Goal: Transaction & Acquisition: Subscribe to service/newsletter

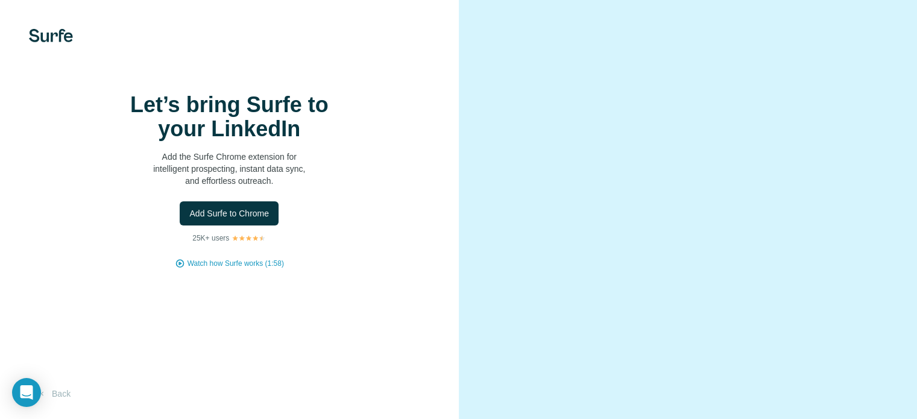
click at [247, 220] on span "Add Surfe to Chrome" at bounding box center [229, 213] width 80 height 12
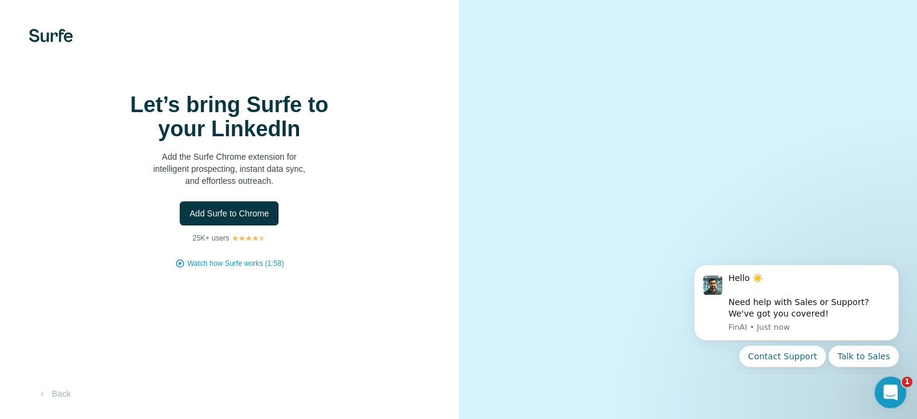
click at [889, 391] on icon "Open Intercom Messenger" at bounding box center [889, 391] width 20 height 20
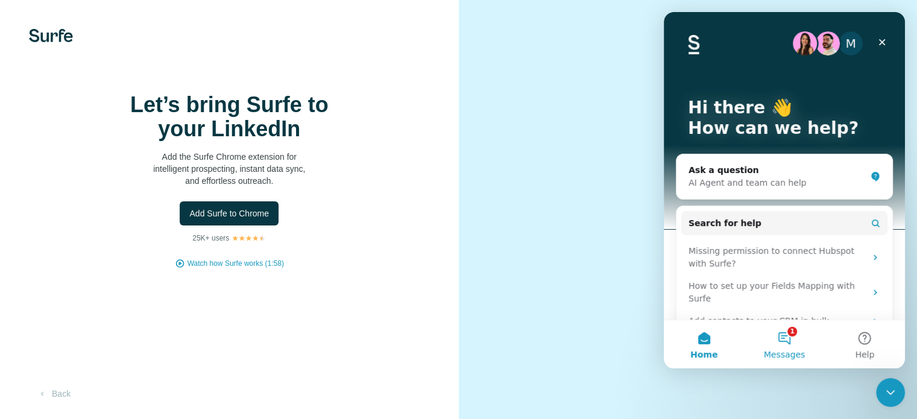
click at [787, 340] on button "1 Messages" at bounding box center [784, 344] width 80 height 48
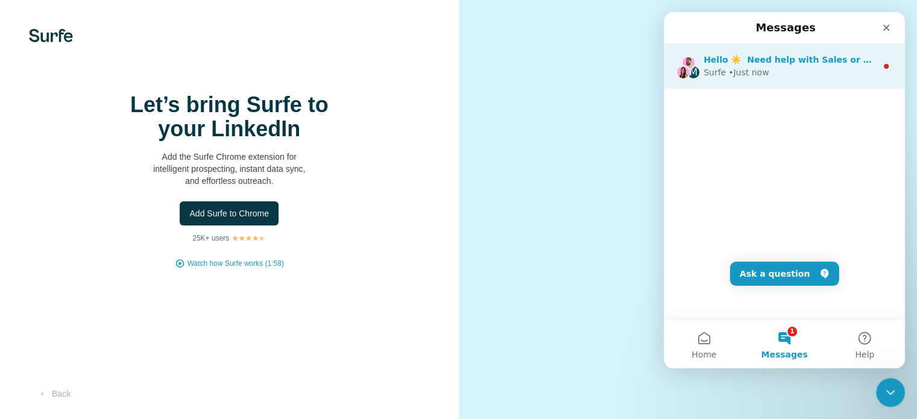
click at [766, 72] on div "Surfe • Just now" at bounding box center [790, 72] width 173 height 13
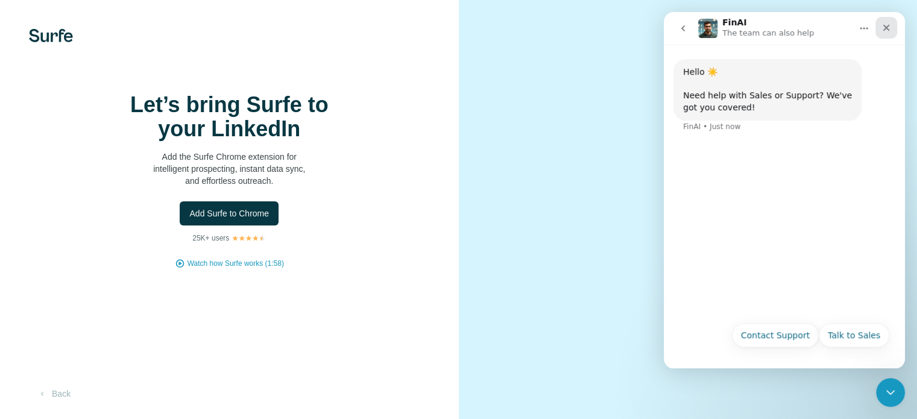
click at [888, 24] on icon "Close" at bounding box center [887, 28] width 10 height 10
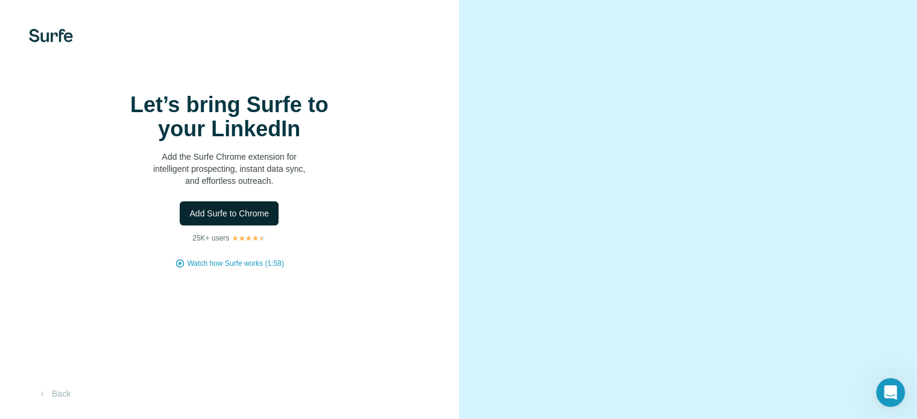
click at [238, 220] on span "Add Surfe to Chrome" at bounding box center [229, 213] width 80 height 12
click at [254, 220] on span "Add Surfe to Chrome" at bounding box center [229, 213] width 80 height 12
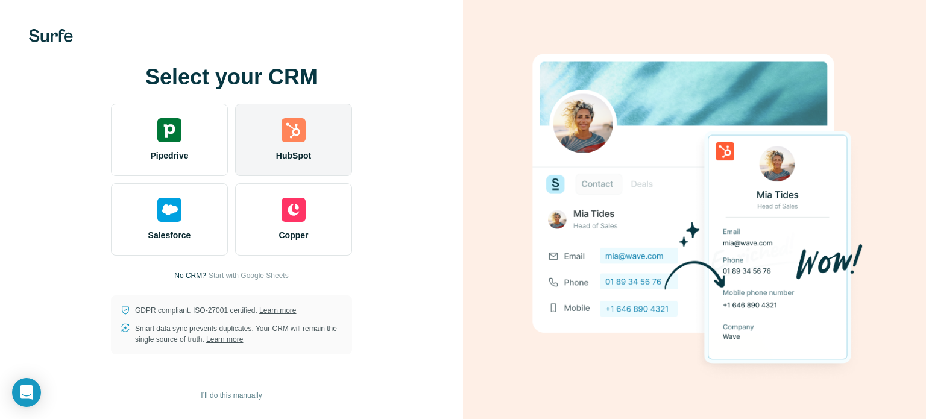
click at [300, 139] on img at bounding box center [294, 130] width 24 height 24
